Goal: Task Accomplishment & Management: Manage account settings

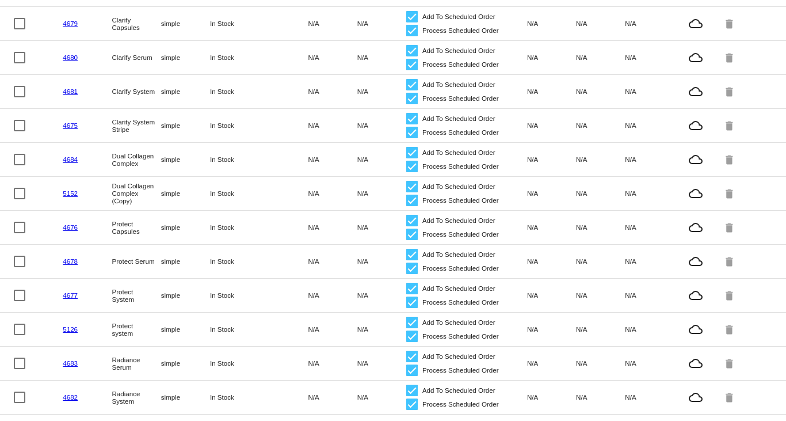
scroll to position [107, 0]
click at [72, 196] on link "5152" at bounding box center [70, 192] width 15 height 7
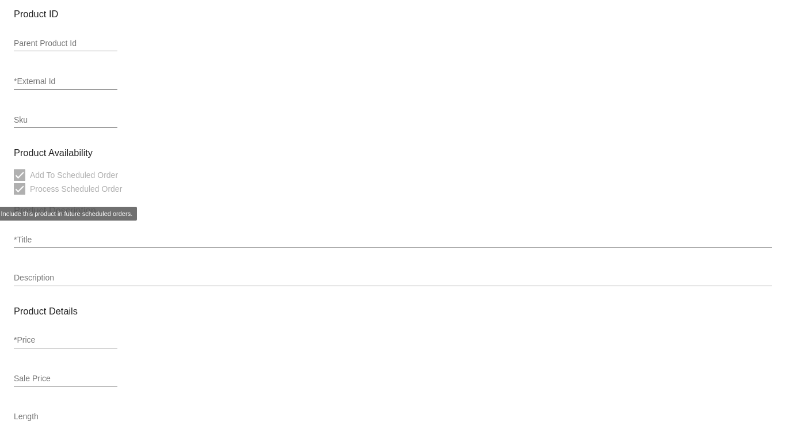
type input "simple"
type input "5152"
type input "Dual Collagen Complex (Copy)"
type input "97"
type input "200"
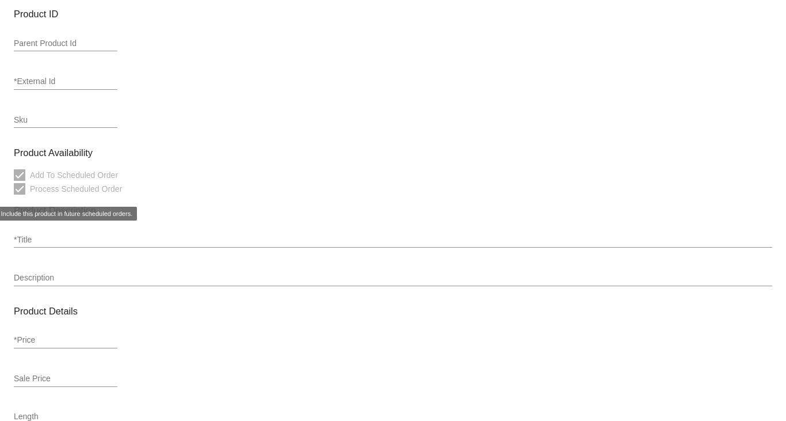
type input "In Stock"
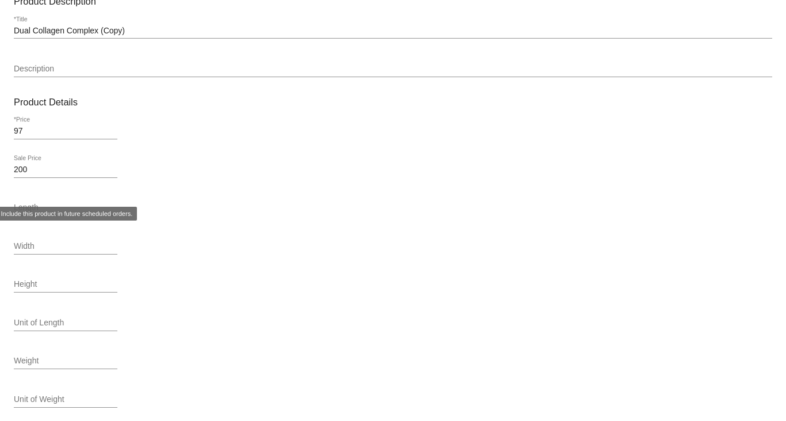
scroll to position [316, 0]
click at [64, 174] on input "200" at bounding box center [66, 169] width 104 height 9
click at [237, 172] on div "200 Sale Price" at bounding box center [393, 171] width 759 height 33
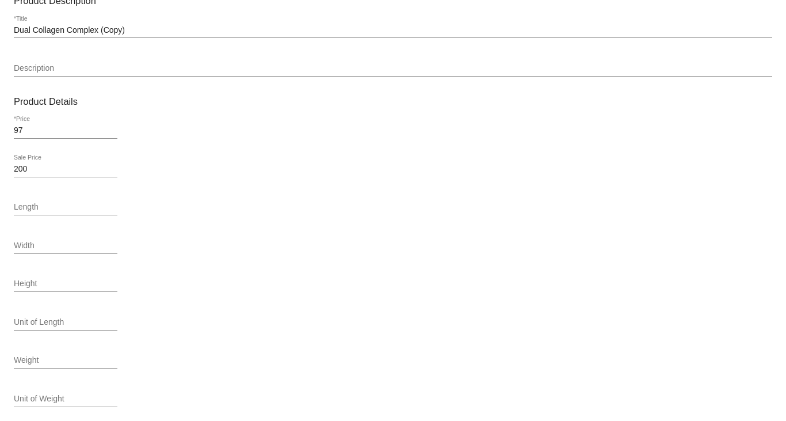
click at [18, 174] on input "200" at bounding box center [66, 169] width 104 height 9
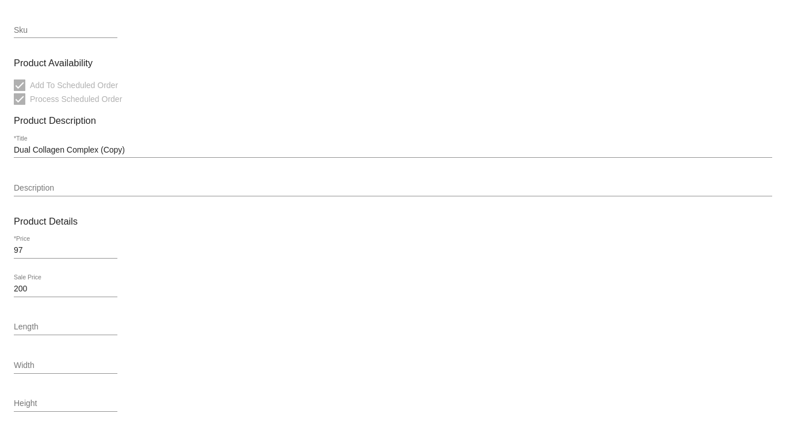
scroll to position [0, 0]
click at [126, 269] on div "97 *Price" at bounding box center [393, 252] width 759 height 33
drag, startPoint x: 126, startPoint y: 273, endPoint x: 89, endPoint y: 303, distance: 47.4
click at [89, 303] on mat-card-content "Product Type simple *Type Product ID Parent Product Id 5152 *External Id Sku Pr…" at bounding box center [393, 268] width 759 height 822
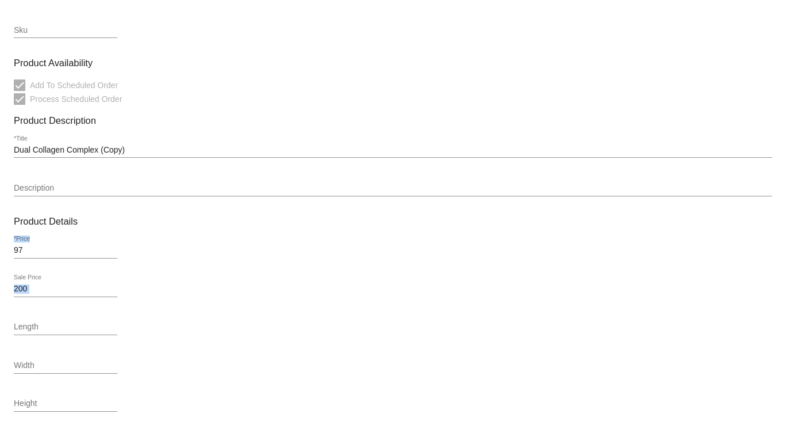
click at [89, 297] on div "200 Sale Price" at bounding box center [66, 286] width 104 height 22
drag, startPoint x: 56, startPoint y: 246, endPoint x: 51, endPoint y: 267, distance: 21.4
click at [51, 267] on div "97 *Price" at bounding box center [66, 252] width 104 height 33
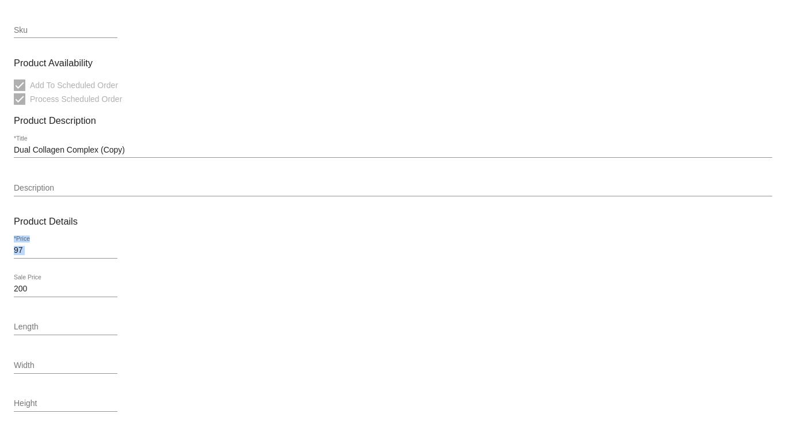
click at [63, 255] on input "97" at bounding box center [66, 250] width 104 height 9
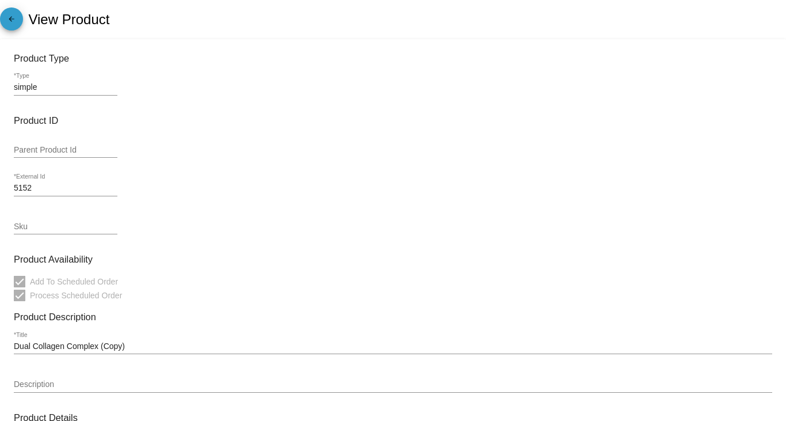
click at [9, 18] on mat-icon "arrow_back" at bounding box center [12, 22] width 14 height 14
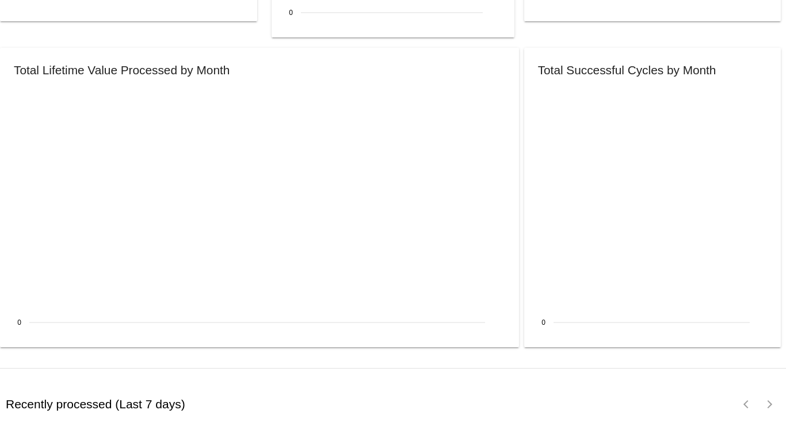
scroll to position [1376, 0]
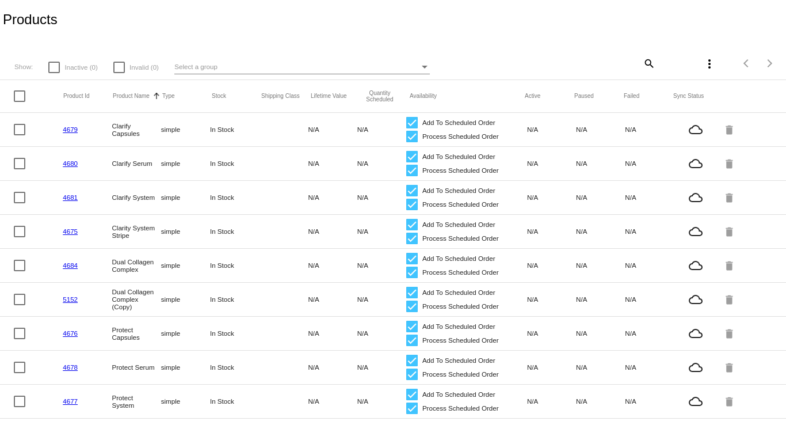
click at [703, 63] on mat-icon "more_vert" at bounding box center [710, 64] width 14 height 14
